Goal: Information Seeking & Learning: Compare options

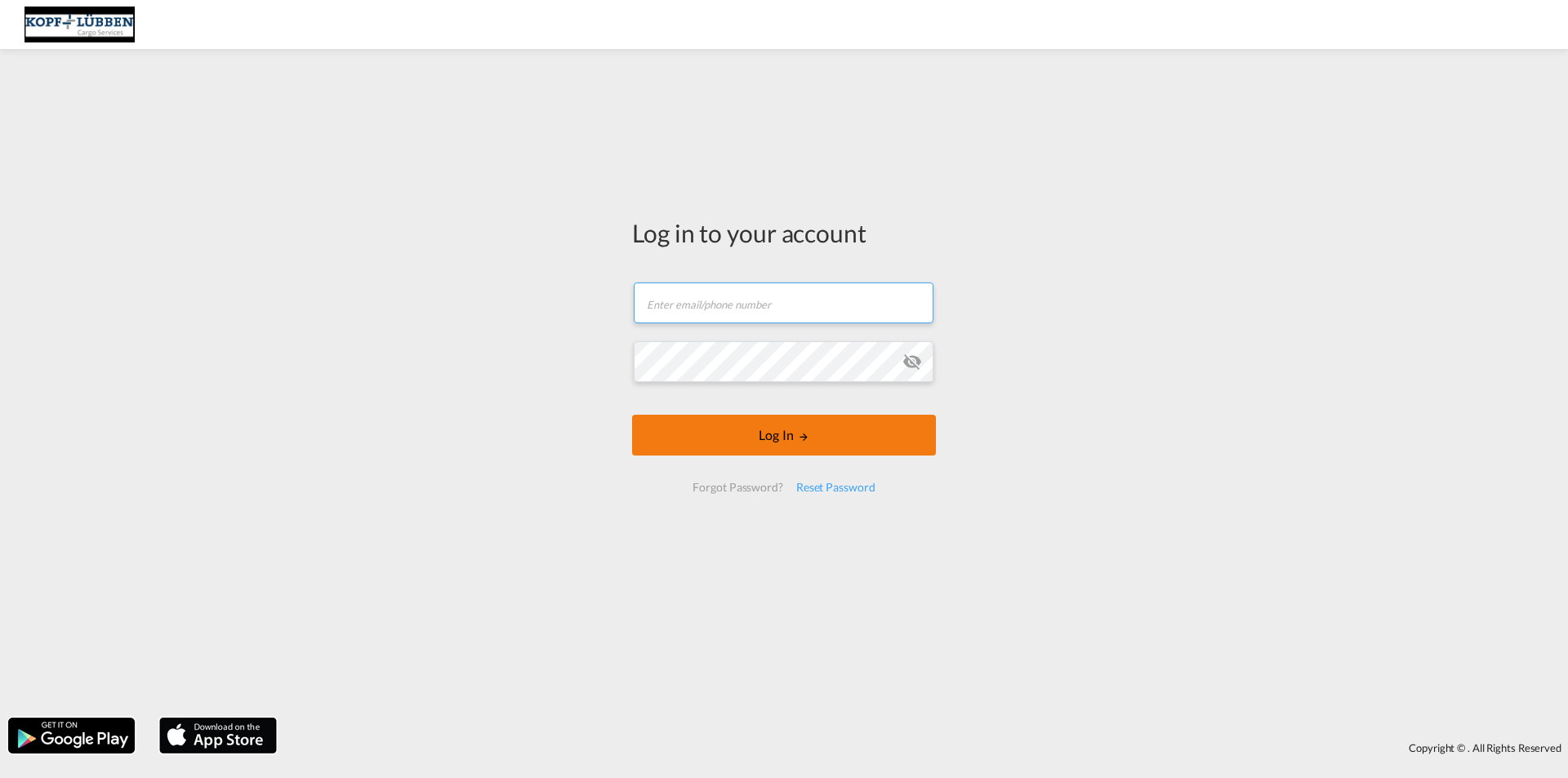
type input "[EMAIL_ADDRESS][PERSON_NAME][DOMAIN_NAME]"
click at [758, 444] on button "Log In" at bounding box center [784, 434] width 303 height 40
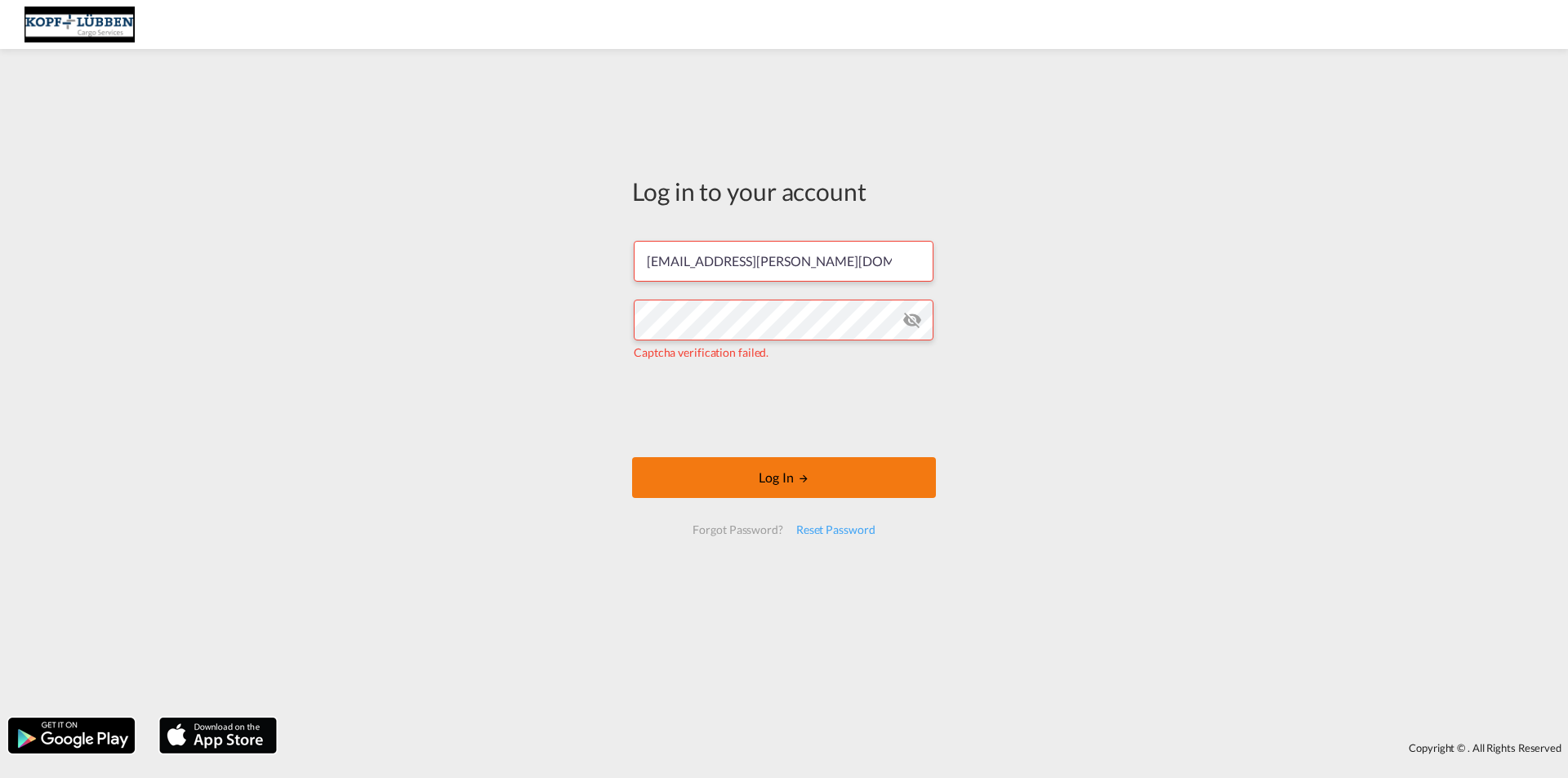
click at [813, 478] on button "Log In" at bounding box center [784, 476] width 303 height 40
